Goal: Task Accomplishment & Management: Manage account settings

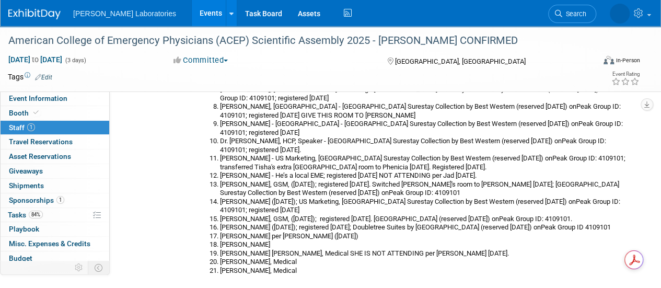
click at [192, 17] on link "Events" at bounding box center [211, 13] width 38 height 26
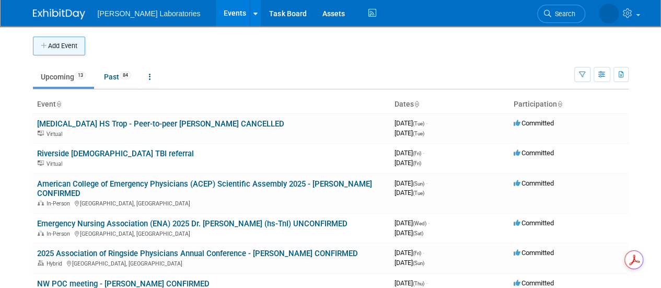
click at [73, 44] on button "Add Event" at bounding box center [59, 46] width 52 height 19
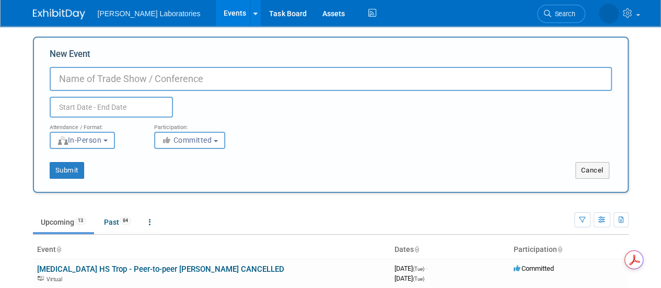
paste input "ENA 50th Anniversary Gala in [GEOGRAPHIC_DATA] on 11/6 & 7 -Request for speaker"
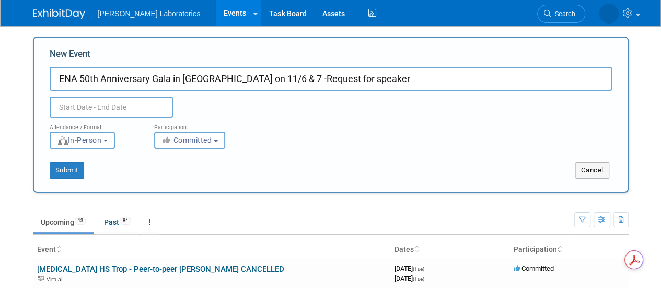
type input "ENA 50th Anniversary Gala in [GEOGRAPHIC_DATA] on 11/6 & 7 -Request for speaker"
click at [90, 109] on input "text" at bounding box center [111, 107] width 123 height 21
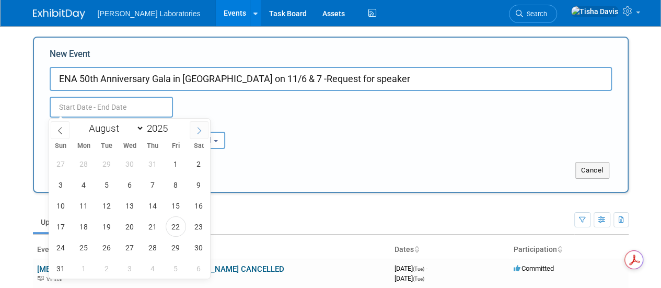
click at [204, 127] on span at bounding box center [199, 130] width 19 height 18
select select "10"
click at [155, 186] on span "6" at bounding box center [153, 185] width 20 height 20
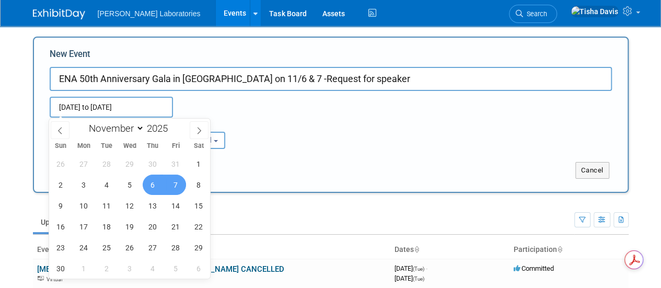
click at [176, 188] on span "7" at bounding box center [176, 185] width 20 height 20
type input "[DATE] to [DATE]"
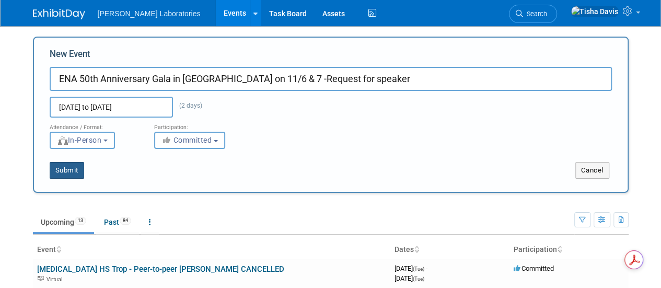
click at [73, 168] on button "Submit" at bounding box center [67, 170] width 34 height 17
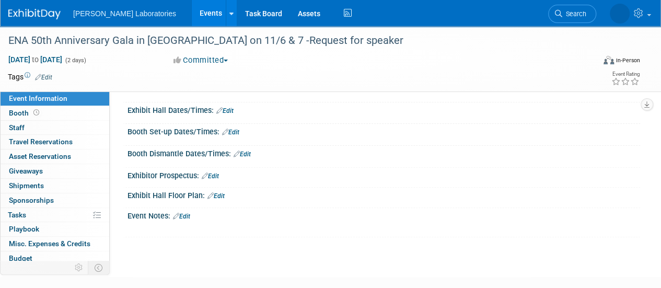
scroll to position [94, 0]
click at [186, 214] on link "Edit" at bounding box center [181, 215] width 17 height 7
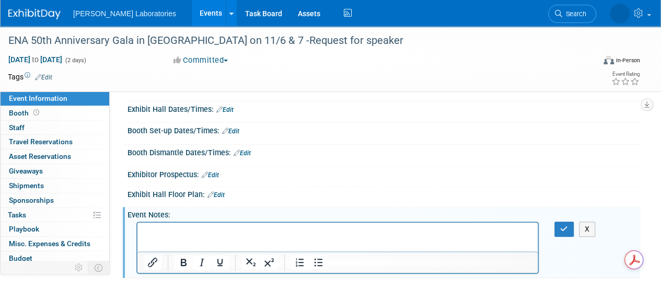
scroll to position [0, 0]
click at [39, 130] on link "0 Staff 0" at bounding box center [55, 128] width 109 height 14
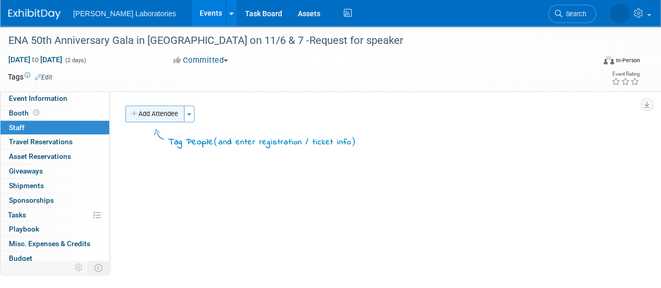
click at [166, 114] on button "Add Attendee" at bounding box center [154, 114] width 59 height 17
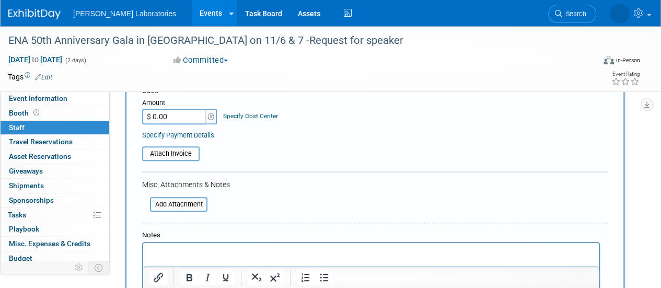
scroll to position [163, 0]
click at [164, 251] on p "Rich Text Area. Press ALT-0 for help." at bounding box center [371, 252] width 444 height 10
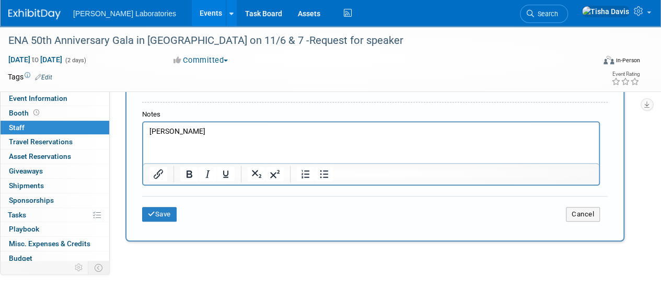
scroll to position [287, 0]
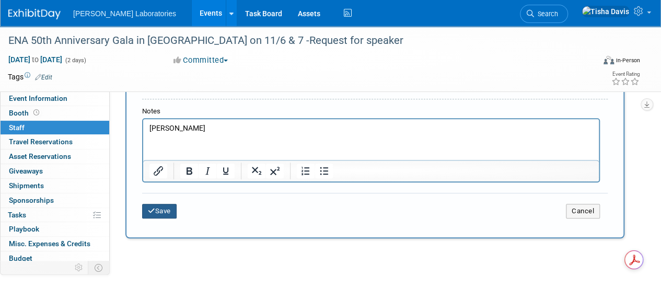
click at [167, 209] on button "Save" at bounding box center [159, 211] width 34 height 15
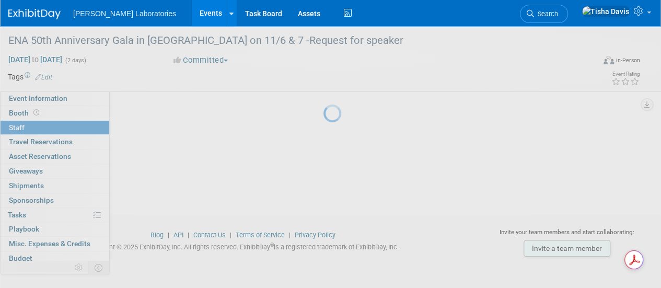
scroll to position [132, 0]
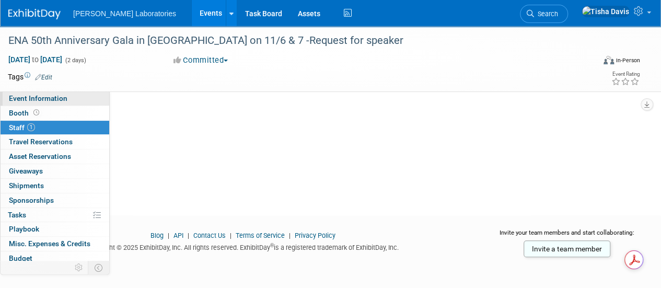
click at [44, 95] on span "Event Information" at bounding box center [38, 98] width 59 height 8
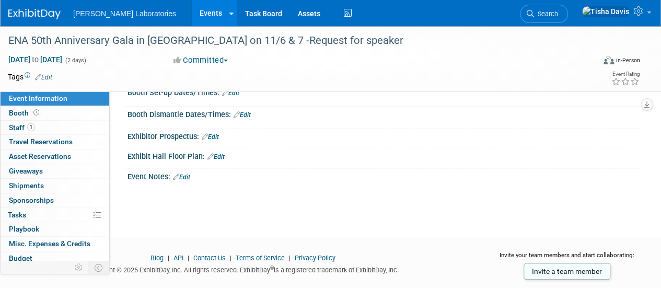
scroll to position [153, 0]
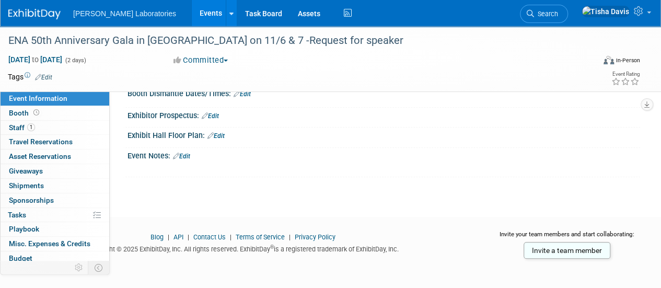
click at [200, 151] on div "Event Notes: Edit" at bounding box center [384, 155] width 513 height 14
click at [188, 153] on link "Edit" at bounding box center [181, 156] width 17 height 7
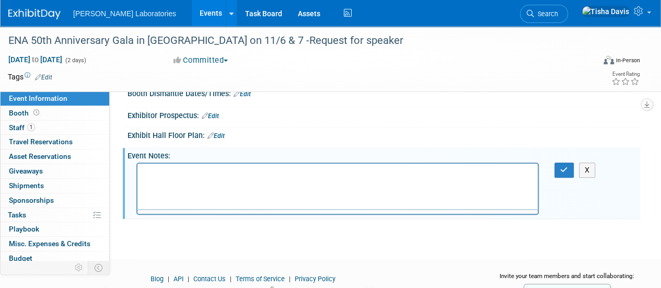
scroll to position [0, 0]
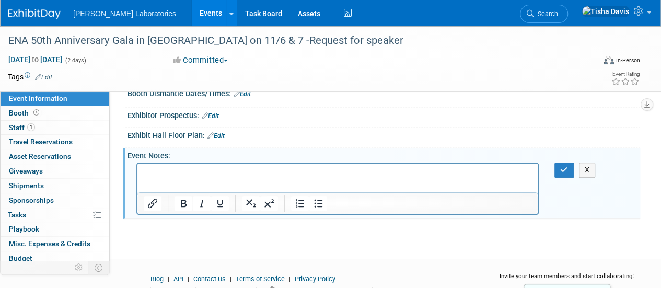
click at [181, 175] on p "Rich Text Area. Press ALT-0 for help." at bounding box center [338, 173] width 388 height 10
click at [181, 175] on p "P" at bounding box center [338, 173] width 388 height 10
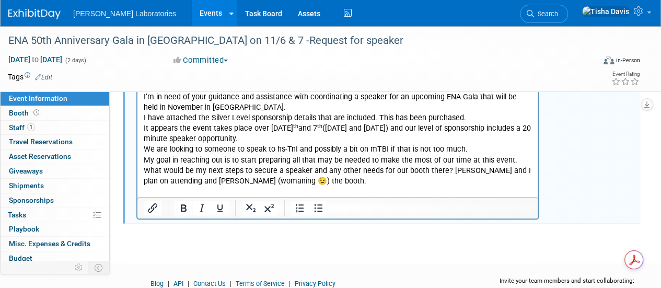
scroll to position [240, 0]
click at [446, 182] on p "What would be my next steps to secure a speaker and any other needs for our boo…" at bounding box center [338, 175] width 388 height 21
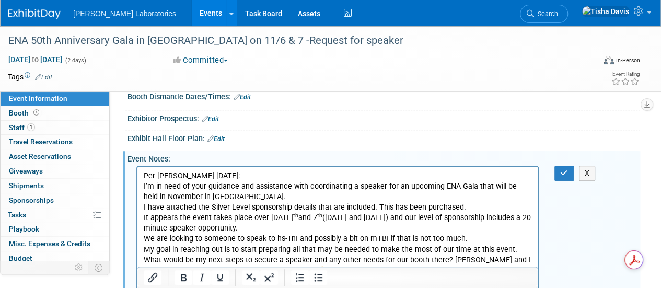
scroll to position [146, 0]
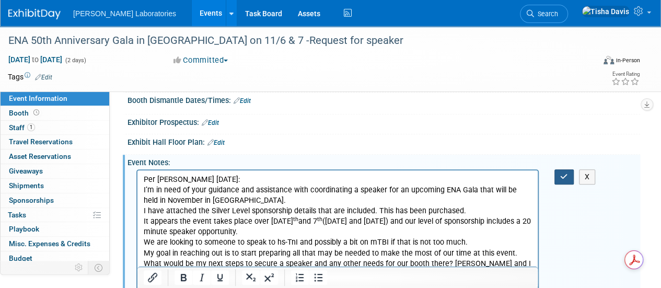
click at [561, 175] on icon "button" at bounding box center [564, 176] width 8 height 7
